Goal: Task Accomplishment & Management: Use online tool/utility

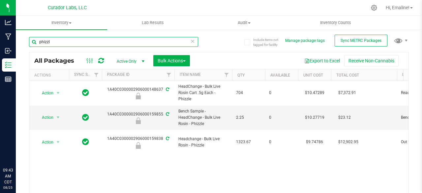
click at [121, 43] on input "phizzl" at bounding box center [113, 42] width 169 height 10
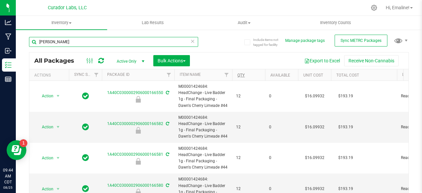
type input "[PERSON_NAME]"
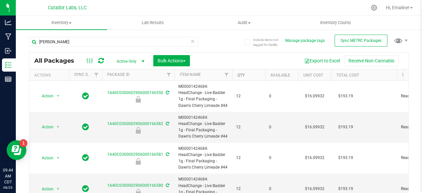
click at [241, 75] on link "Qty" at bounding box center [240, 75] width 7 height 5
click at [241, 75] on link "Qty" at bounding box center [244, 74] width 15 height 5
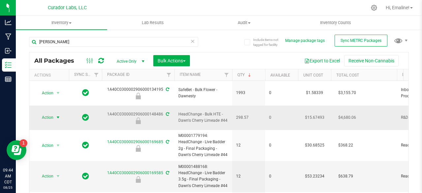
click at [59, 115] on span "select" at bounding box center [57, 117] width 5 height 5
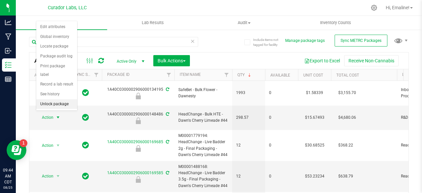
click at [57, 103] on li "Unlock package" at bounding box center [56, 104] width 41 height 10
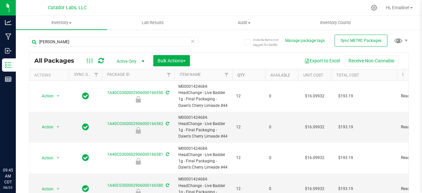
click at [240, 75] on link "Qty" at bounding box center [240, 75] width 7 height 5
click at [242, 75] on link "Qty" at bounding box center [244, 74] width 15 height 5
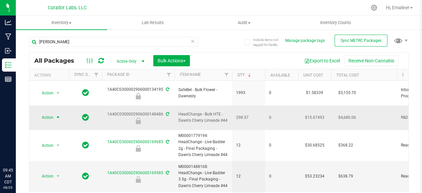
click at [57, 115] on span "select" at bounding box center [57, 117] width 5 height 5
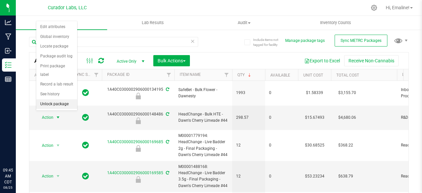
click at [52, 102] on li "Unlock package" at bounding box center [56, 104] width 41 height 10
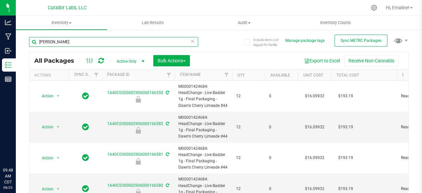
click at [114, 43] on input "[PERSON_NAME]" at bounding box center [113, 42] width 169 height 10
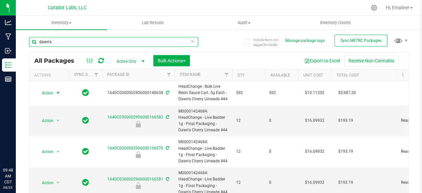
type input "dawn's"
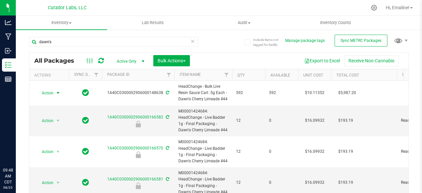
click at [58, 92] on span "select" at bounding box center [57, 92] width 5 height 5
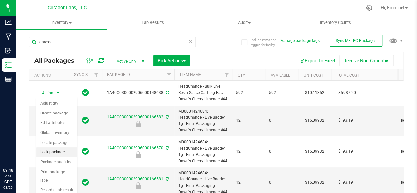
click at [66, 148] on li "Lock package" at bounding box center [56, 152] width 41 height 10
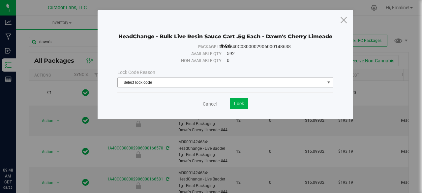
click at [149, 83] on span "Select lock code" at bounding box center [221, 82] width 207 height 9
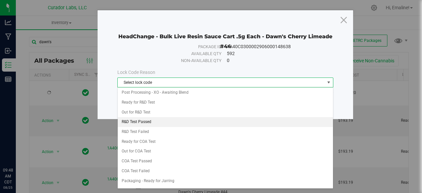
scroll to position [210, 0]
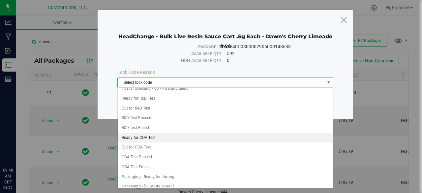
click at [151, 133] on li "Ready for COA Test" at bounding box center [225, 138] width 215 height 10
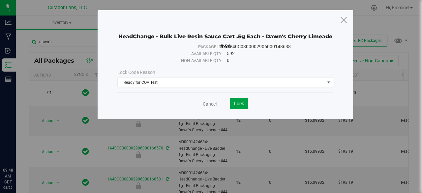
click at [242, 101] on span "Lock" at bounding box center [239, 103] width 10 height 5
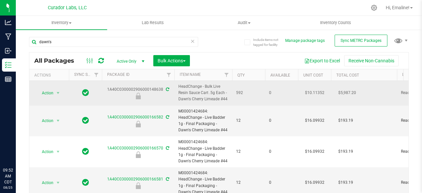
drag, startPoint x: 229, startPoint y: 97, endPoint x: 106, endPoint y: 91, distance: 122.4
copy tr "1A40C0300002906000148638 HeadChange - Bulk Live Resin Sauce Cart .5g Each - Daw…"
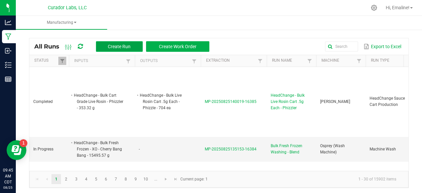
click at [121, 44] on span "Create Run" at bounding box center [119, 46] width 23 height 5
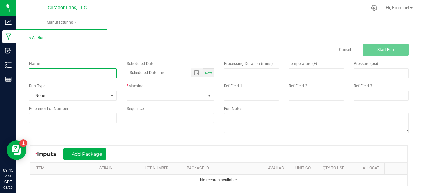
click at [99, 71] on input at bounding box center [73, 73] width 88 height 10
drag, startPoint x: 96, startPoint y: 73, endPoint x: 167, endPoint y: 71, distance: 71.2
click at [167, 71] on div "Name HeadChange - Bulk LRSC .5g Each - Cheezy Poofy Scheduled Date Now" at bounding box center [121, 69] width 195 height 17
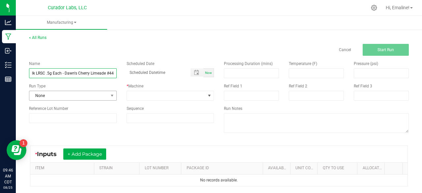
type input "HeadChange - Bulk LRSC .5g Each - Dawn's Cherry Limeade #44"
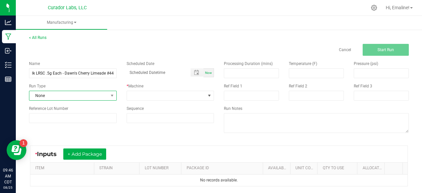
click at [84, 94] on span "None" at bounding box center [68, 95] width 79 height 9
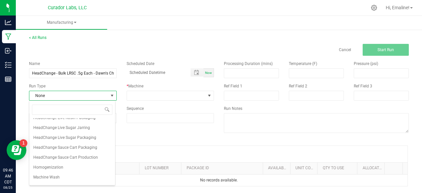
scroll to position [291, 0]
click at [96, 151] on span "HeadChange Sauce Cart Production" at bounding box center [65, 148] width 65 height 7
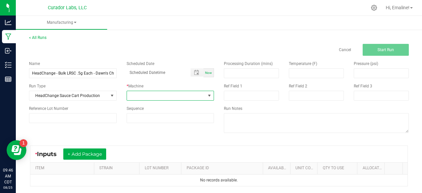
click at [154, 96] on span at bounding box center [166, 95] width 79 height 9
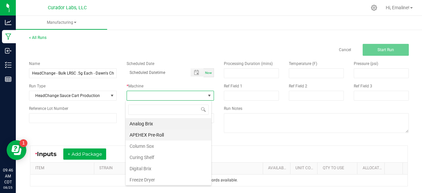
scroll to position [316, 0]
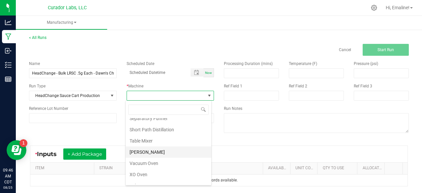
click at [169, 146] on li "Thompson Duke" at bounding box center [168, 151] width 86 height 11
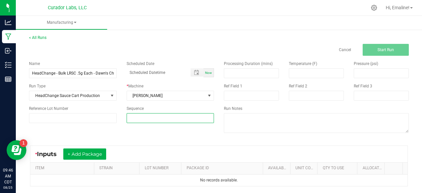
click at [156, 120] on input at bounding box center [170, 117] width 87 height 9
type input "5"
type input "6"
click at [152, 140] on div "* Inputs + Add Package ITEM STRAIN LOT NUMBER PACKAGE ID AVAILABLE Unit Cost QT…" at bounding box center [218, 165] width 389 height 53
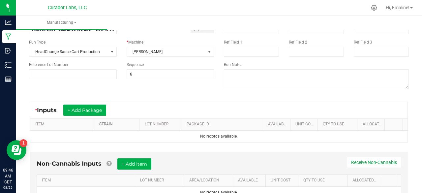
scroll to position [44, 0]
click at [79, 108] on button "+ Add Package" at bounding box center [84, 109] width 43 height 11
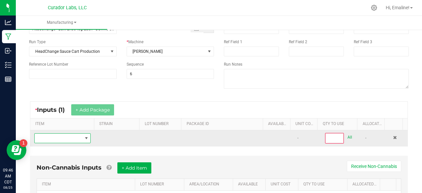
click at [74, 135] on span "NO DATA FOUND" at bounding box center [58, 137] width 47 height 9
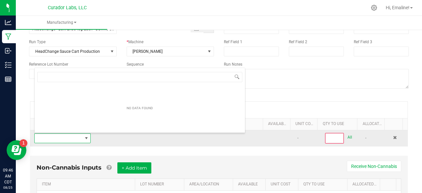
scroll to position [10, 54]
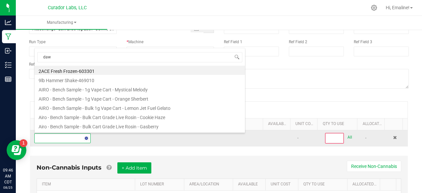
type input "[PERSON_NAME]"
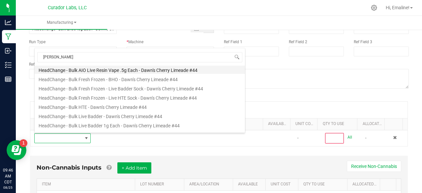
scroll to position [38, 0]
click at [105, 108] on li "HeadChange - Bulk HTE - Dawn's Cherry Limeade #44" at bounding box center [140, 105] width 210 height 9
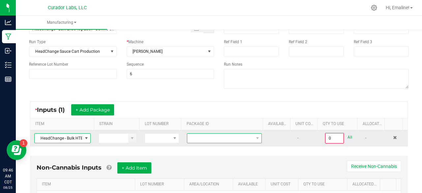
click at [235, 135] on span at bounding box center [220, 137] width 66 height 9
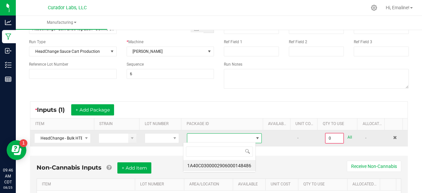
scroll to position [10, 72]
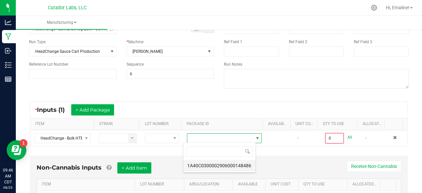
click at [238, 162] on li "1A40C0300002906000148486" at bounding box center [219, 165] width 72 height 11
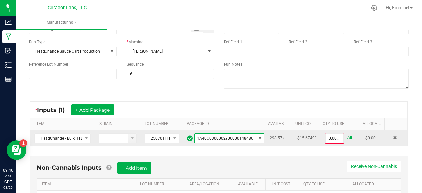
click at [347, 135] on link "All" at bounding box center [349, 137] width 5 height 9
type input "298.5700 g"
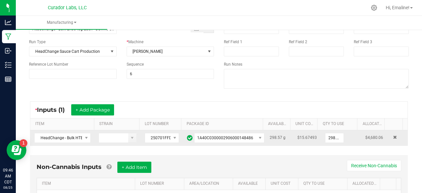
click at [408, 123] on div "< All Runs Cancel Start Run Name HeadChange - Bulk LRSC .5g Each - Dawn's Cherr…" at bounding box center [219, 105] width 406 height 243
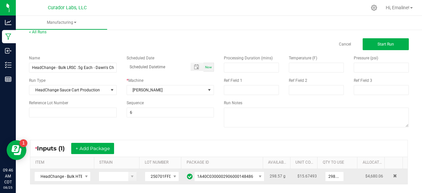
scroll to position [0, 0]
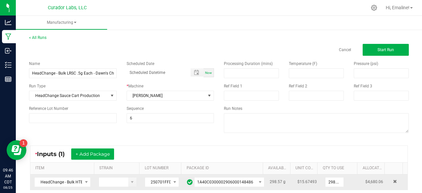
click at [393, 56] on div "Processing Duration (mins) Temperature (F) Pressure (psi) Ref Field 1 Ref Field…" at bounding box center [316, 98] width 195 height 84
click at [391, 53] on button "Start Run" at bounding box center [385, 50] width 46 height 12
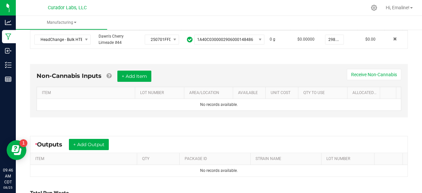
scroll to position [154, 0]
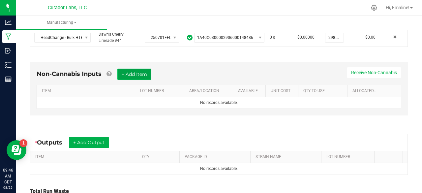
click at [151, 71] on button "+ Add Item" at bounding box center [134, 74] width 34 height 11
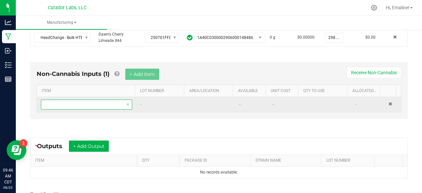
click at [111, 101] on span "NO DATA FOUND" at bounding box center [82, 104] width 82 height 9
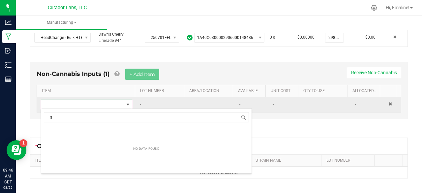
scroll to position [10, 87]
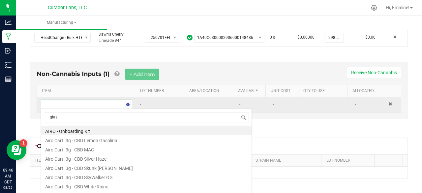
type input "glass"
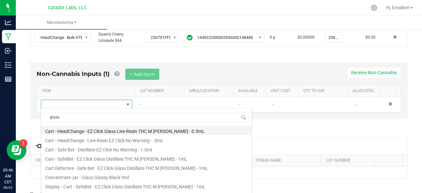
click at [116, 132] on li "Cart - HeadChange - EZ Click Glass Live Resin THC M Diamond MJ - 0.5mL" at bounding box center [146, 129] width 210 height 9
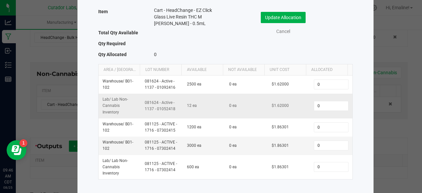
scroll to position [46, 0]
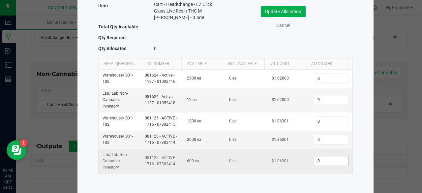
click at [316, 160] on input "0" at bounding box center [331, 160] width 34 height 9
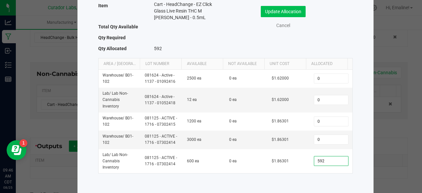
type input "592"
click at [292, 13] on button "Update Allocation" at bounding box center [283, 11] width 45 height 11
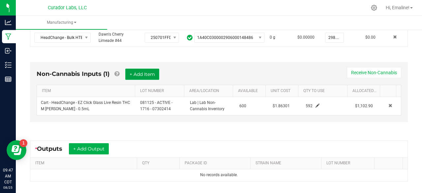
click at [148, 77] on button "+ Add Item" at bounding box center [142, 74] width 34 height 11
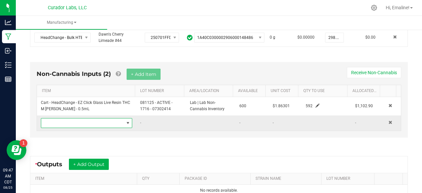
click at [121, 121] on span "NO DATA FOUND" at bounding box center [82, 122] width 82 height 9
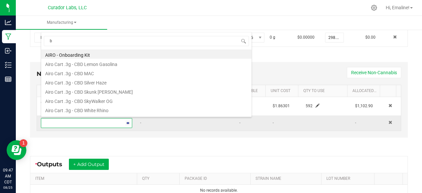
scroll to position [10, 87]
type input "barrel"
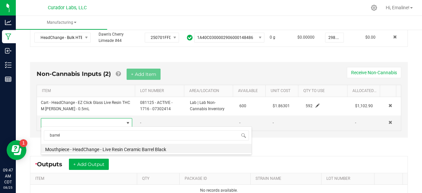
click at [128, 146] on li "Mouthpiece - HeadChange - Live Resin Ceramic Barrel Black" at bounding box center [146, 148] width 210 height 9
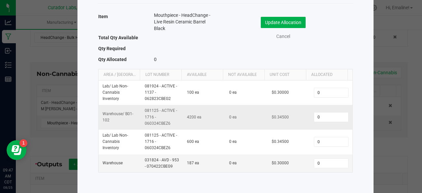
scroll to position [41, 0]
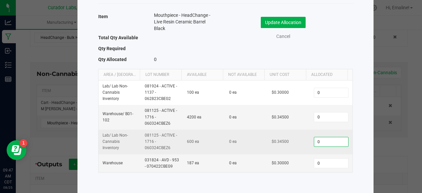
click at [321, 137] on input "0" at bounding box center [331, 141] width 34 height 9
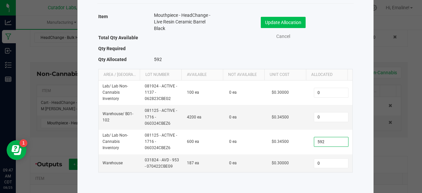
type input "592"
click at [297, 17] on button "Update Allocation" at bounding box center [283, 22] width 45 height 11
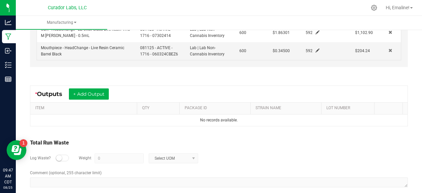
scroll to position [228, 0]
click at [85, 88] on button "+ Add Output" at bounding box center [89, 93] width 40 height 11
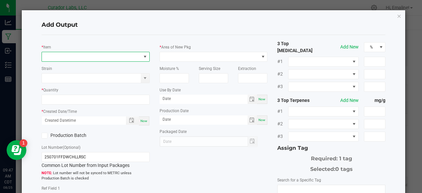
click at [98, 53] on span "NO DATA FOUND" at bounding box center [91, 56] width 99 height 9
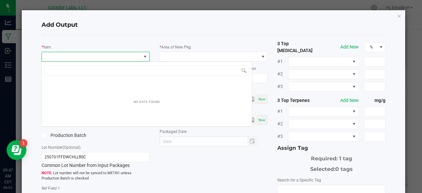
scroll to position [10, 106]
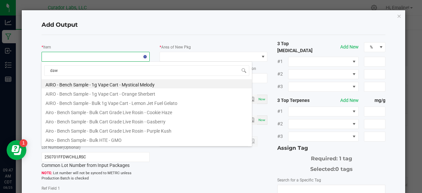
type input "[PERSON_NAME]"
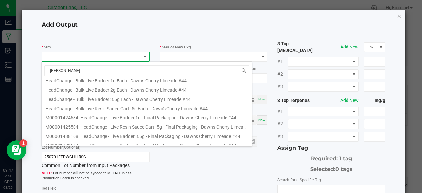
scroll to position [97, 0]
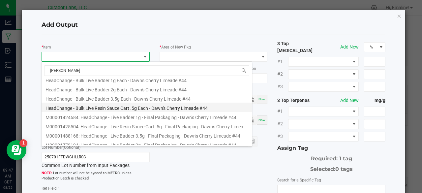
click at [126, 107] on li "HeadChange - Bulk Live Resin Sauce Cart .5g Each - Dawn's Cherry Limeade #44" at bounding box center [146, 106] width 210 height 9
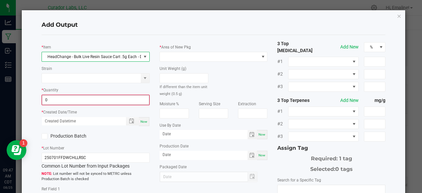
click at [105, 97] on input "0" at bounding box center [95, 99] width 107 height 9
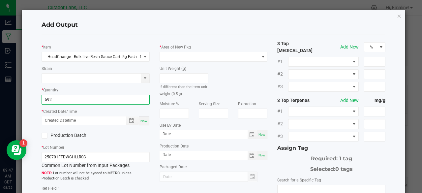
type input "592 ea"
click at [146, 121] on div "Now" at bounding box center [144, 120] width 11 height 9
type input "08/25/2025 9:47 AM"
type input "[DATE]"
click at [47, 133] on label "Production Batch" at bounding box center [65, 135] width 49 height 7
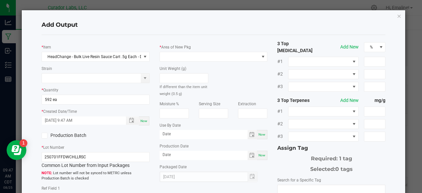
click at [0, 0] on input "Production Batch" at bounding box center [0, 0] width 0 height 0
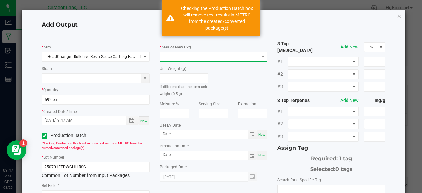
click at [183, 55] on span at bounding box center [209, 56] width 99 height 9
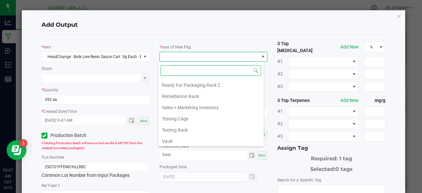
scroll to position [670, 0]
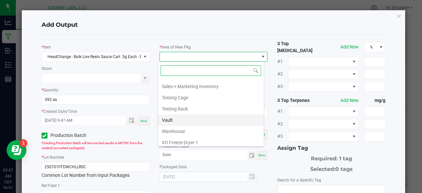
click at [181, 114] on li "Vault" at bounding box center [211, 119] width 106 height 11
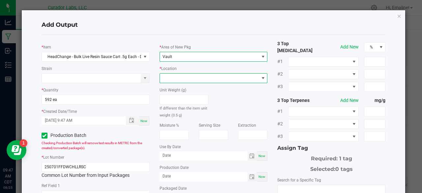
click at [170, 79] on span at bounding box center [209, 77] width 99 height 9
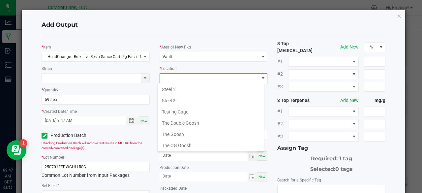
scroll to position [282, 0]
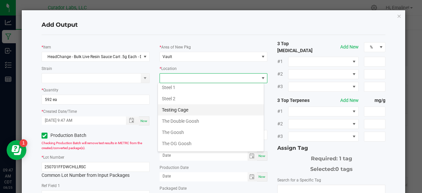
click at [189, 104] on li "Testing Cage" at bounding box center [211, 109] width 106 height 11
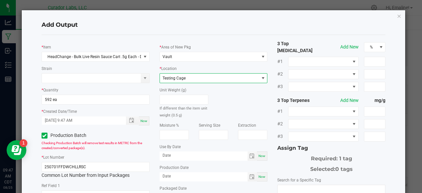
click at [244, 109] on div "Unit Weight (g) If different than the item unit weight (0.5 g)" at bounding box center [213, 100] width 118 height 35
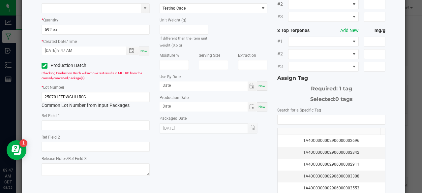
scroll to position [71, 0]
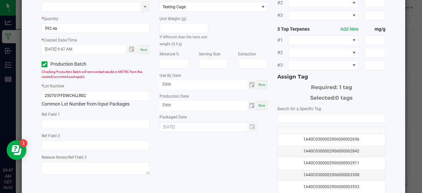
click at [253, 107] on span "Toggle calendar" at bounding box center [252, 105] width 10 height 9
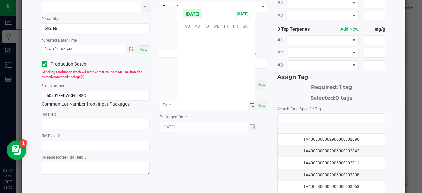
scroll to position [106744, 0]
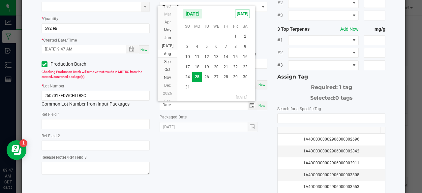
click at [263, 129] on div "[DATE]" at bounding box center [213, 127] width 108 height 11
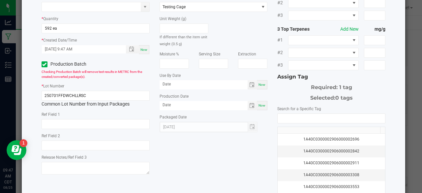
click at [258, 107] on span "Now" at bounding box center [261, 105] width 7 height 4
type input "[DATE]"
click at [261, 83] on span "Now" at bounding box center [261, 85] width 7 height 4
click at [219, 82] on input "[DATE]" at bounding box center [203, 84] width 88 height 8
type input "08/25/2026"
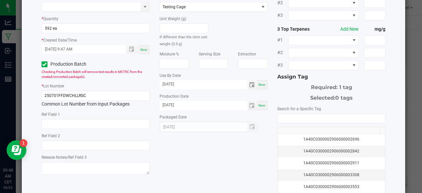
click at [244, 151] on div "* Item HeadChange - Bulk Live Resin Sauce Cart .5g Each - Dawn's Cherry Limeade…" at bounding box center [214, 89] width 354 height 240
click at [295, 114] on input "NO DATA FOUND" at bounding box center [330, 118] width 107 height 9
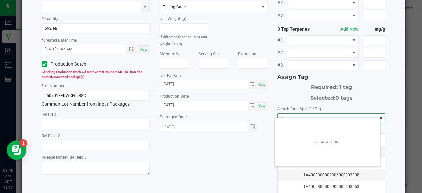
scroll to position [9, 106]
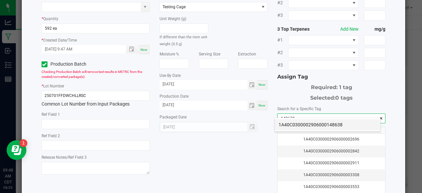
click at [292, 122] on li "1A40C0300002906000148638" at bounding box center [327, 124] width 106 height 11
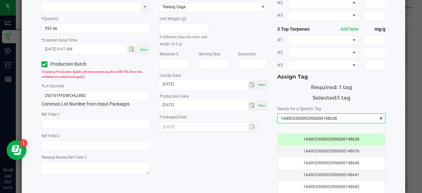
type input "1A40C0300002906000148638"
click at [252, 151] on div "* Item HeadChange - Bulk Live Resin Sauce Cart .5g Each - Dawn's Cherry Limeade…" at bounding box center [214, 89] width 354 height 240
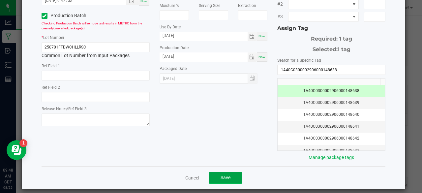
click at [228, 172] on button "Save" at bounding box center [225, 178] width 33 height 12
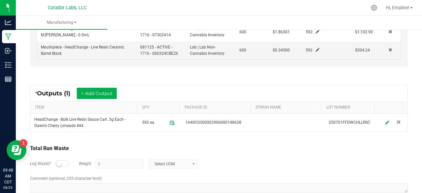
click at [279, 152] on div "Log Waste? Weight 0 Select UOM" at bounding box center [218, 163] width 377 height 23
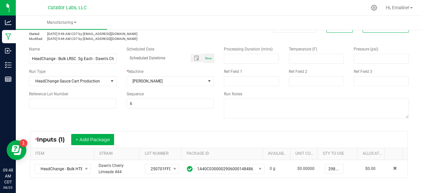
scroll to position [0, 0]
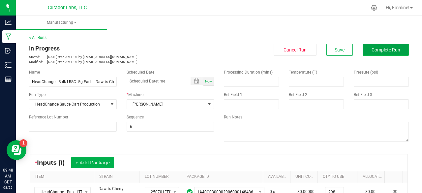
click at [376, 52] on span "Complete Run" at bounding box center [385, 49] width 29 height 5
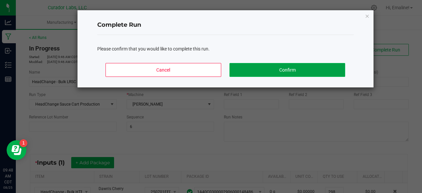
click at [320, 64] on button "Confirm" at bounding box center [286, 70] width 115 height 14
